Goal: Information Seeking & Learning: Find specific fact

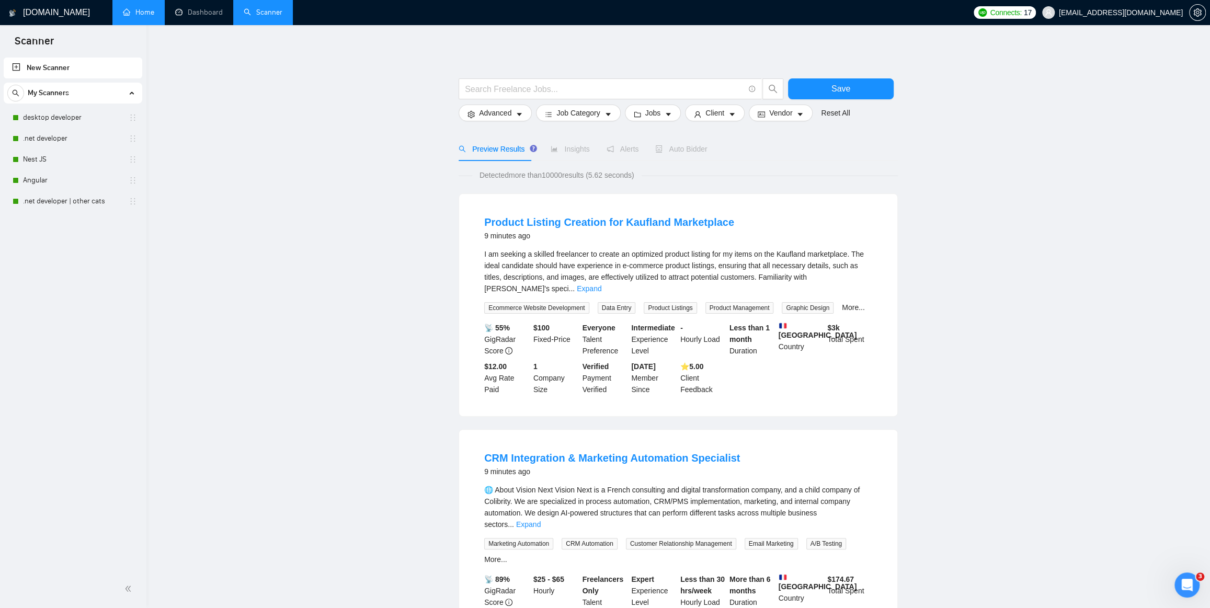
click at [148, 14] on link "Home" at bounding box center [138, 12] width 31 height 9
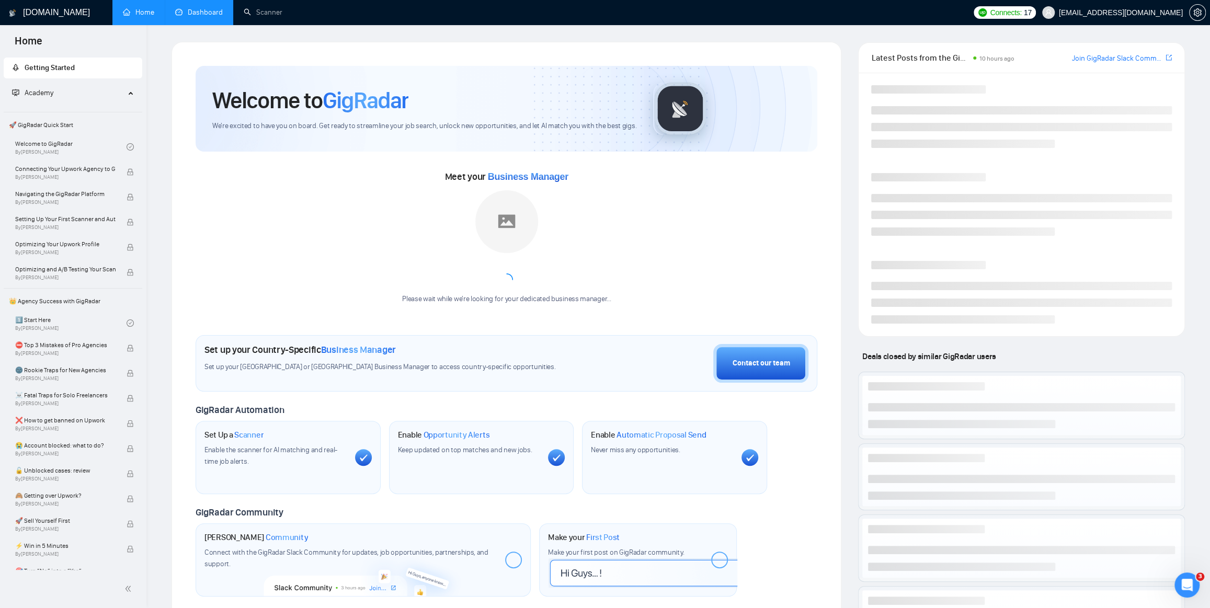
click at [196, 15] on link "Dashboard" at bounding box center [199, 12] width 48 height 9
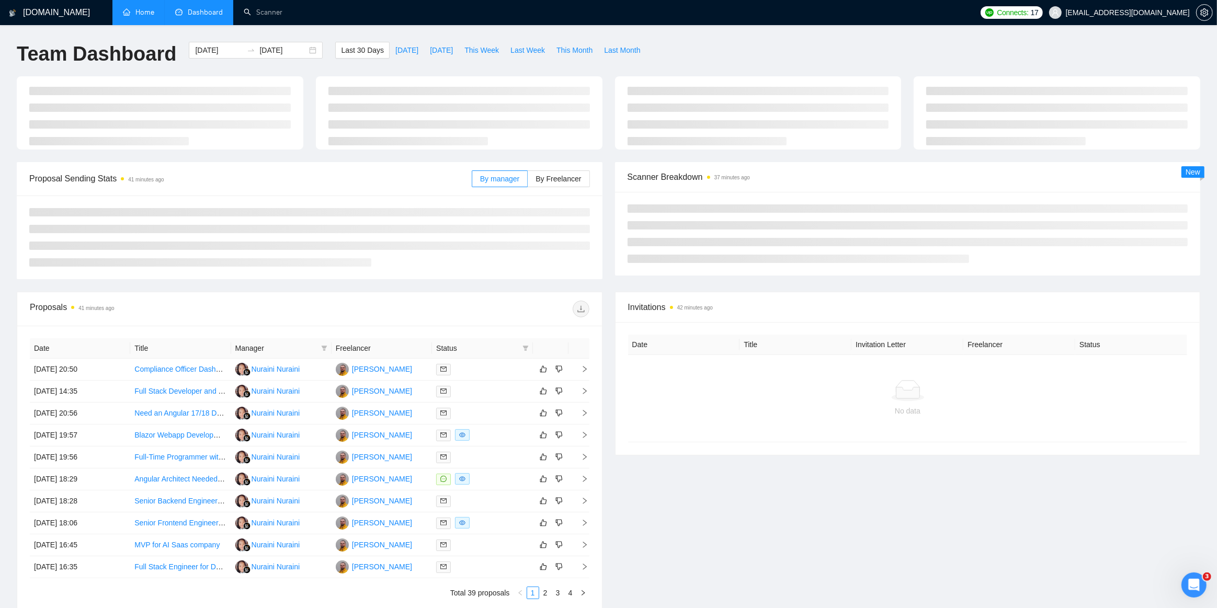
type input "[DATE]"
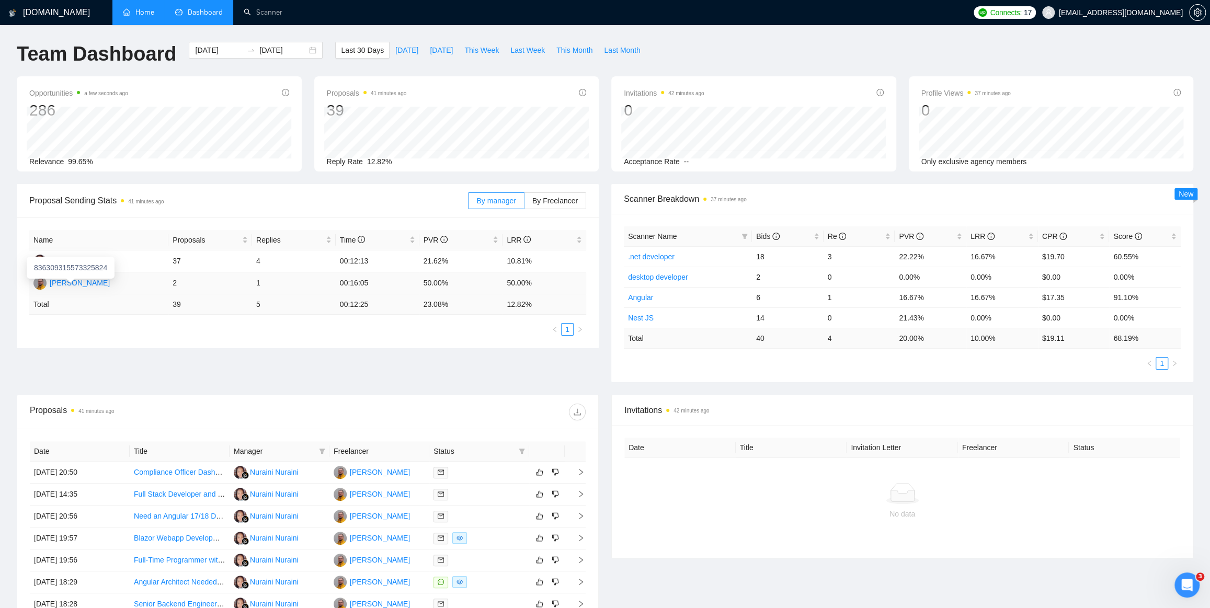
click at [96, 283] on div "[PERSON_NAME]" at bounding box center [80, 283] width 60 height 12
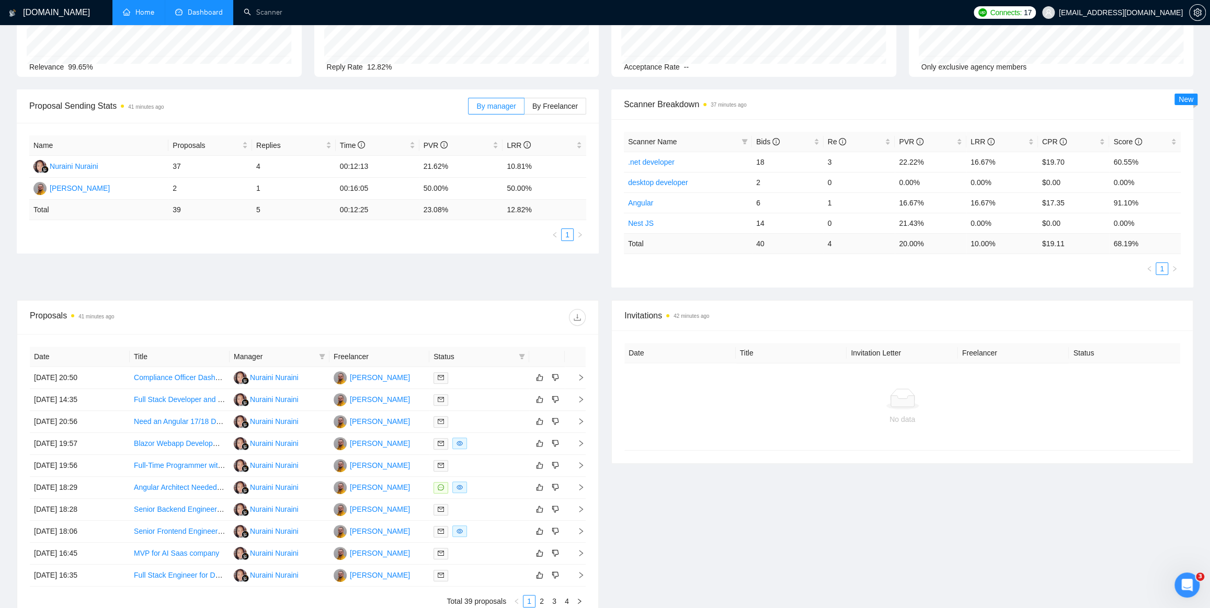
scroll to position [142, 0]
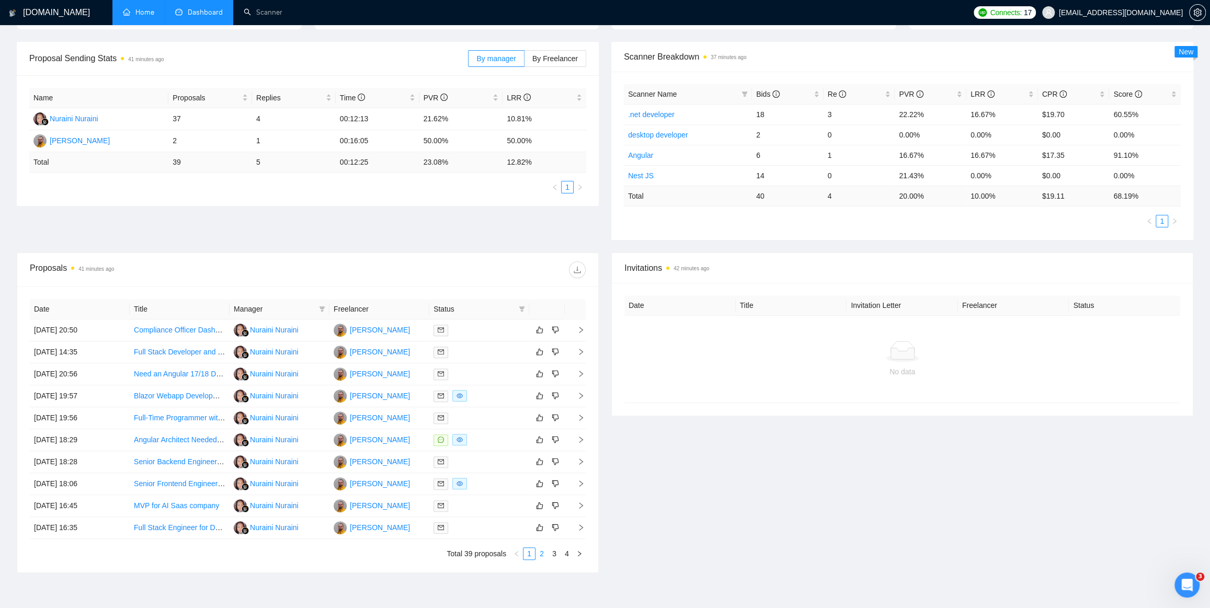
click at [538, 553] on link "2" at bounding box center [542, 554] width 12 height 12
click at [555, 558] on link "3" at bounding box center [555, 554] width 12 height 12
click at [201, 371] on td "Lead Full Stack Developer / Architect (No Agency)" at bounding box center [180, 375] width 100 height 22
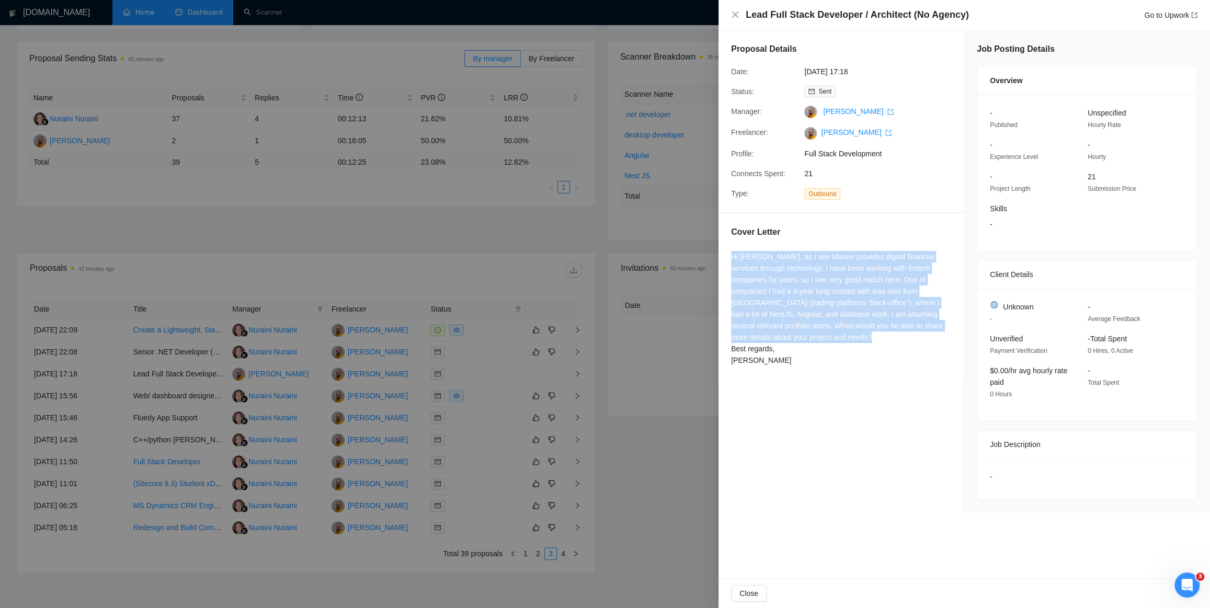
drag, startPoint x: 783, startPoint y: 386, endPoint x: 725, endPoint y: 261, distance: 137.8
click at [725, 261] on div "Proposal Details Date: [DATE] 17:18 Status: Sent Manager: [PERSON_NAME] Freelan…" at bounding box center [842, 271] width 246 height 482
copy div "Hi [PERSON_NAME], as I see Monee provides digital financial services through te…"
